Goal: Task Accomplishment & Management: Complete application form

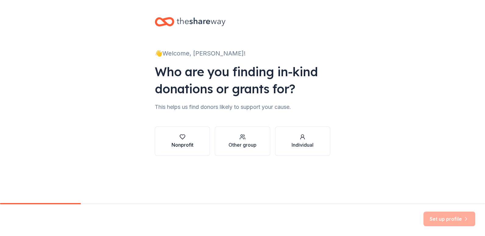
click at [184, 142] on div "Nonprofit" at bounding box center [182, 144] width 22 height 7
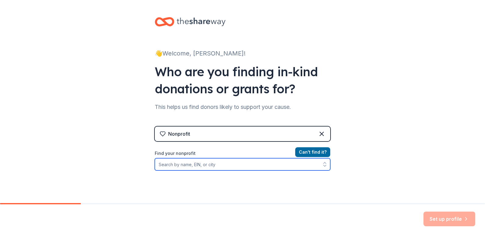
click at [264, 163] on input "Find your nonprofit" at bounding box center [242, 164] width 175 height 12
type input "[PERSON_NAME] Professional Firefighters"
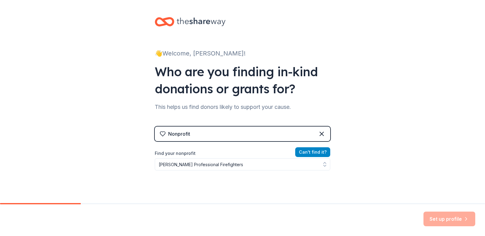
click at [311, 153] on button "Can ' t find it?" at bounding box center [312, 152] width 35 height 10
click at [315, 152] on button "Can ' t find it?" at bounding box center [312, 152] width 35 height 10
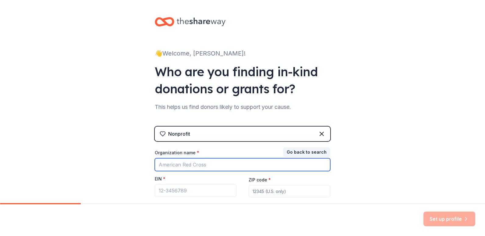
click at [240, 159] on input "Organization name *" at bounding box center [242, 164] width 175 height 13
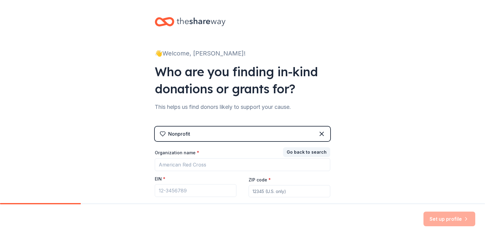
click at [324, 134] on div "Nonprofit" at bounding box center [242, 133] width 175 height 15
click at [321, 134] on icon at bounding box center [321, 133] width 7 height 7
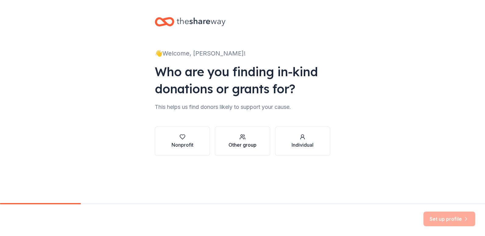
click at [241, 139] on icon "button" at bounding box center [242, 137] width 6 height 6
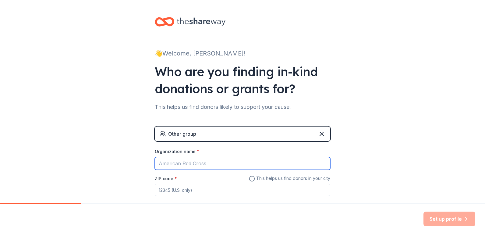
click at [219, 163] on input "Organization name *" at bounding box center [242, 163] width 175 height 13
type input "[PERSON_NAME] Professional Firefighters"
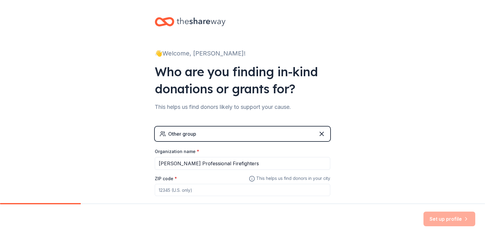
click at [207, 192] on input "ZIP code *" at bounding box center [242, 190] width 175 height 12
type input "13214"
click at [430, 219] on button "Set up profile" at bounding box center [449, 218] width 52 height 15
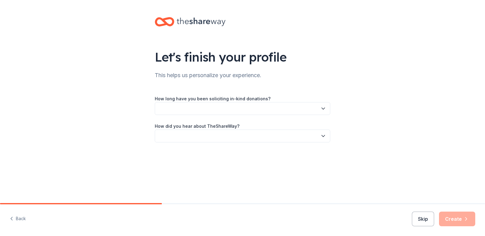
click at [256, 105] on button "button" at bounding box center [242, 108] width 175 height 13
click at [251, 127] on div "This is my first time!" at bounding box center [242, 125] width 172 height 12
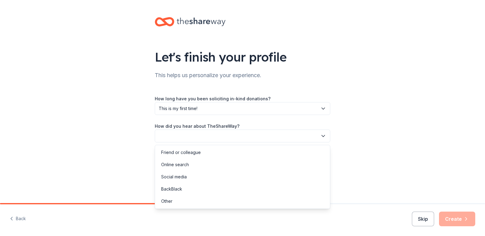
click at [250, 137] on button "button" at bounding box center [242, 135] width 175 height 13
click at [249, 165] on div "Online search" at bounding box center [242, 164] width 172 height 12
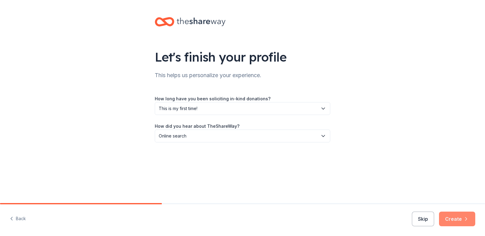
click at [442, 222] on button "Create" at bounding box center [457, 218] width 36 height 15
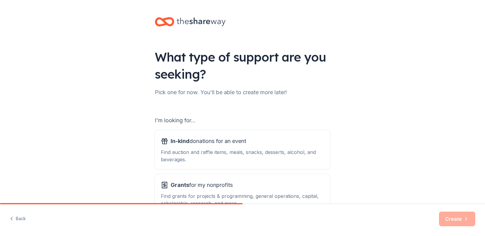
click at [387, 120] on div "What type of support are you seeking? Pick one for now. You'll be able to creat…" at bounding box center [242, 123] width 485 height 246
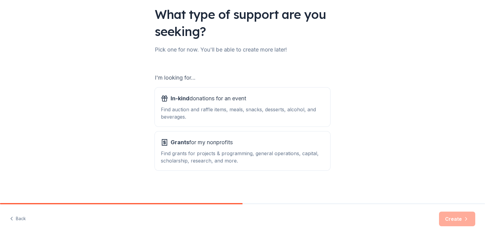
scroll to position [43, 0]
click at [248, 121] on button "In-kind donations for an event Find auction and raffle items, meals, snacks, de…" at bounding box center [242, 106] width 175 height 39
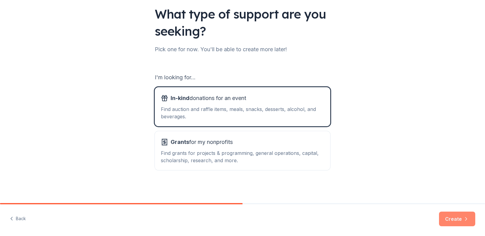
click at [441, 219] on button "Create" at bounding box center [457, 218] width 36 height 15
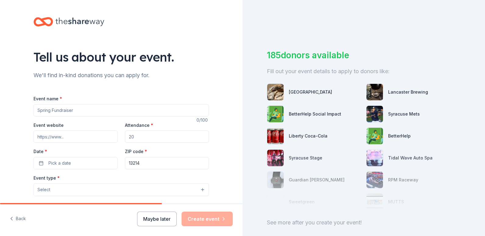
click at [393, 222] on div "See more after you create your event!" at bounding box center [364, 222] width 194 height 10
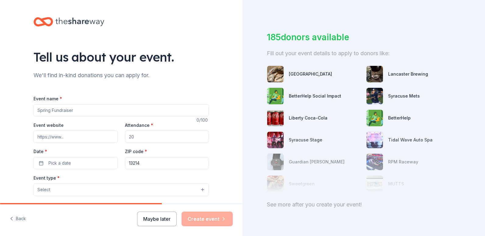
scroll to position [35, 0]
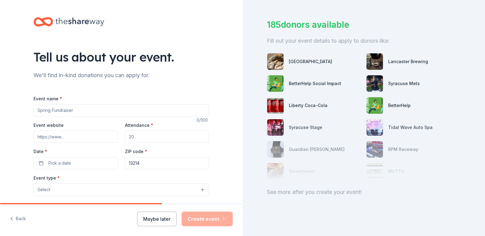
click at [292, 190] on div "See more after you create your event!" at bounding box center [364, 192] width 194 height 10
click at [104, 111] on input "Event name *" at bounding box center [120, 110] width 175 height 12
